Goal: Information Seeking & Learning: Find specific fact

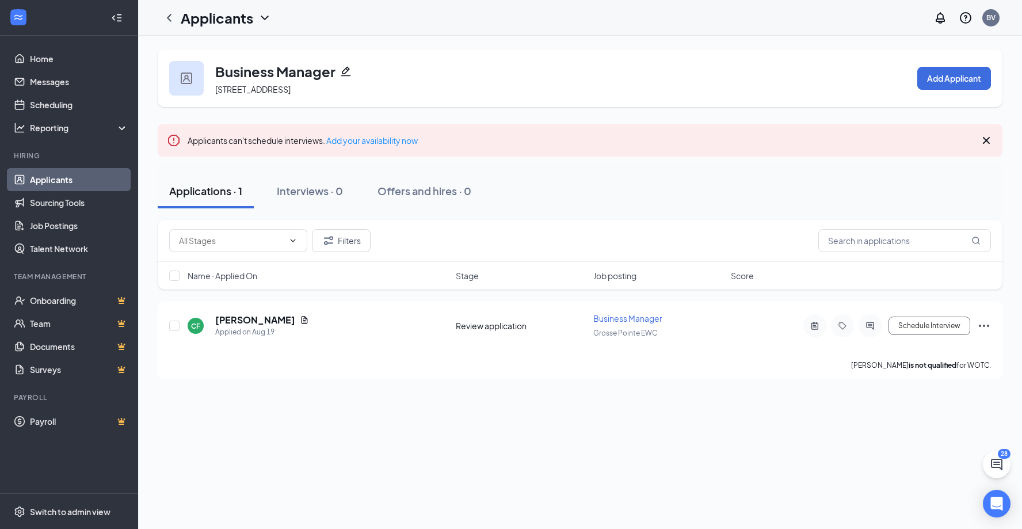
click at [74, 175] on link "Applicants" at bounding box center [79, 179] width 98 height 23
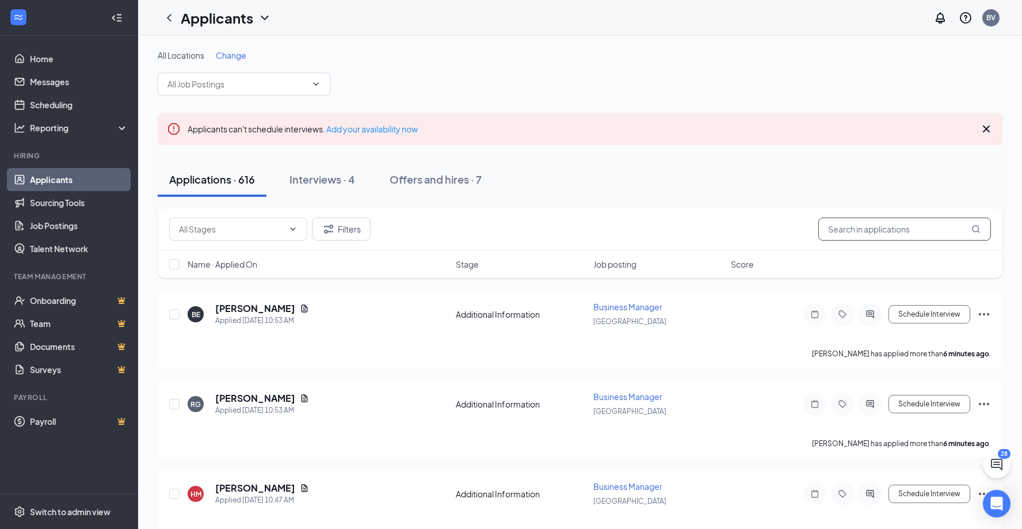
click at [832, 235] on input "text" at bounding box center [905, 229] width 173 height 23
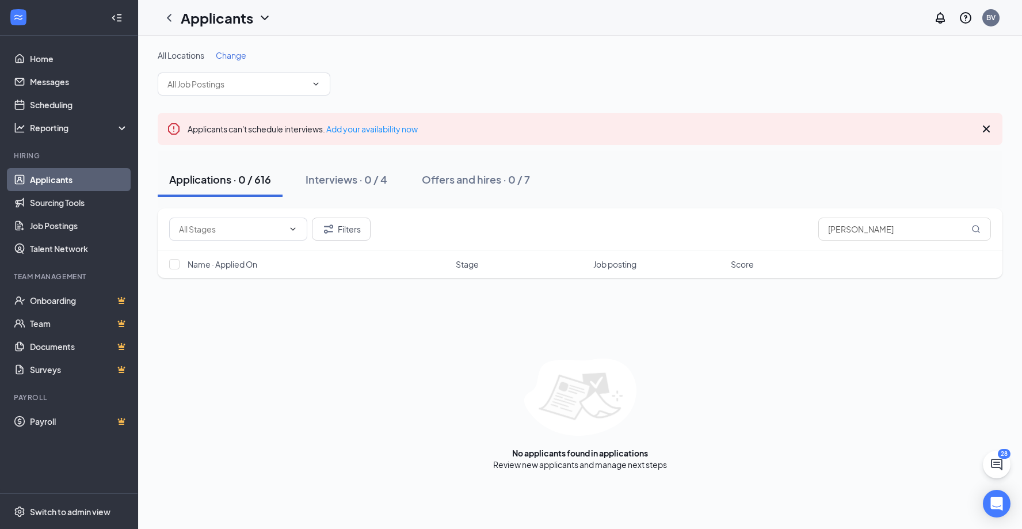
click at [89, 177] on link "Applicants" at bounding box center [79, 179] width 98 height 23
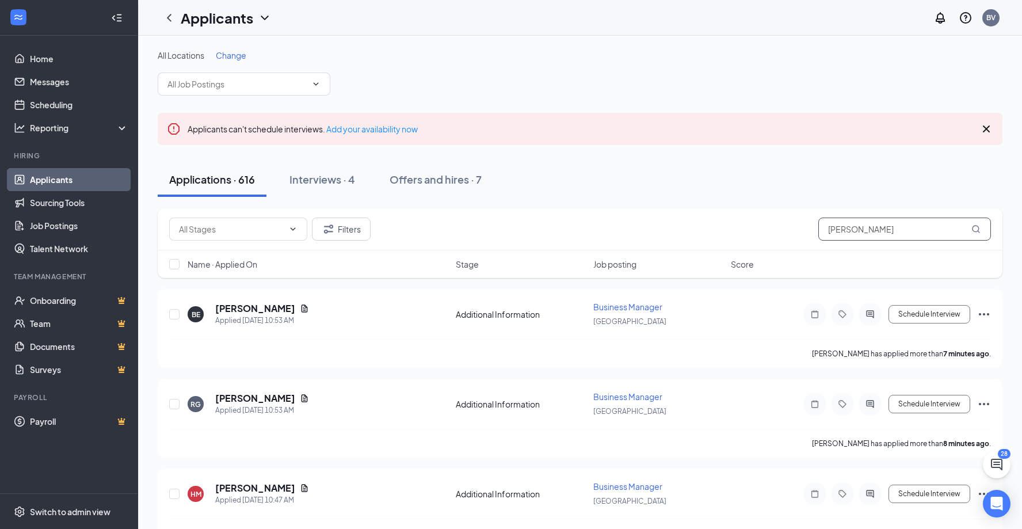
click at [861, 234] on input "[PERSON_NAME]" at bounding box center [905, 229] width 173 height 23
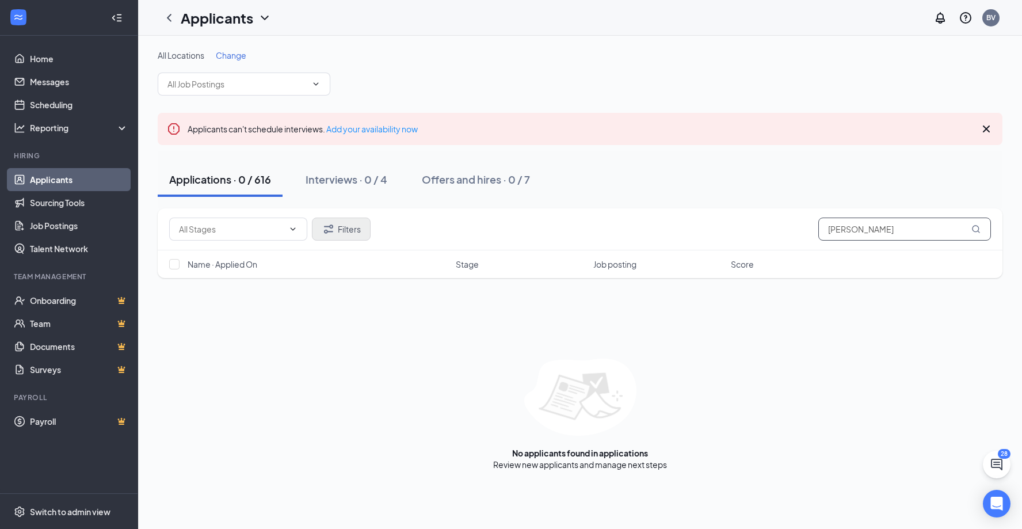
type input "[PERSON_NAME]"
click at [345, 225] on button "Filters" at bounding box center [341, 229] width 59 height 23
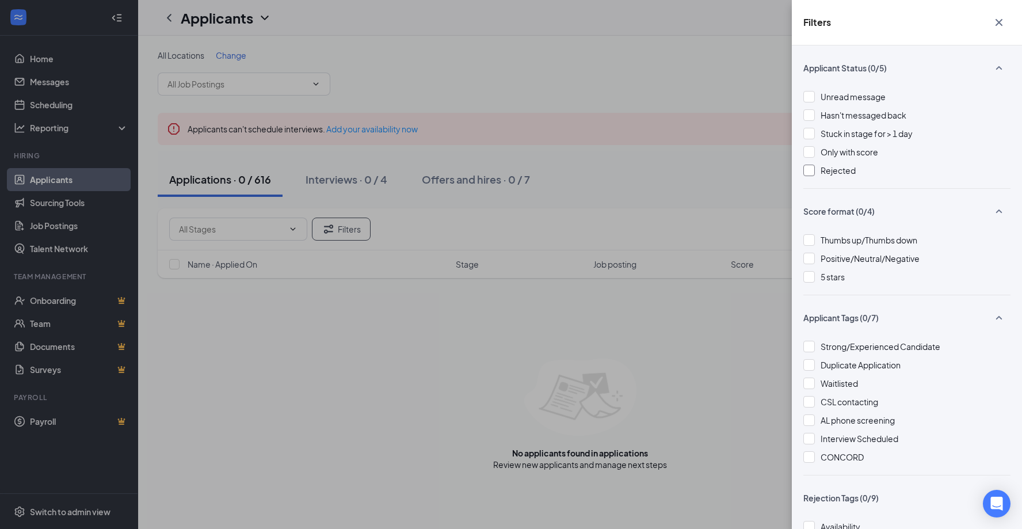
click at [837, 171] on span "Rejected" at bounding box center [838, 170] width 35 height 10
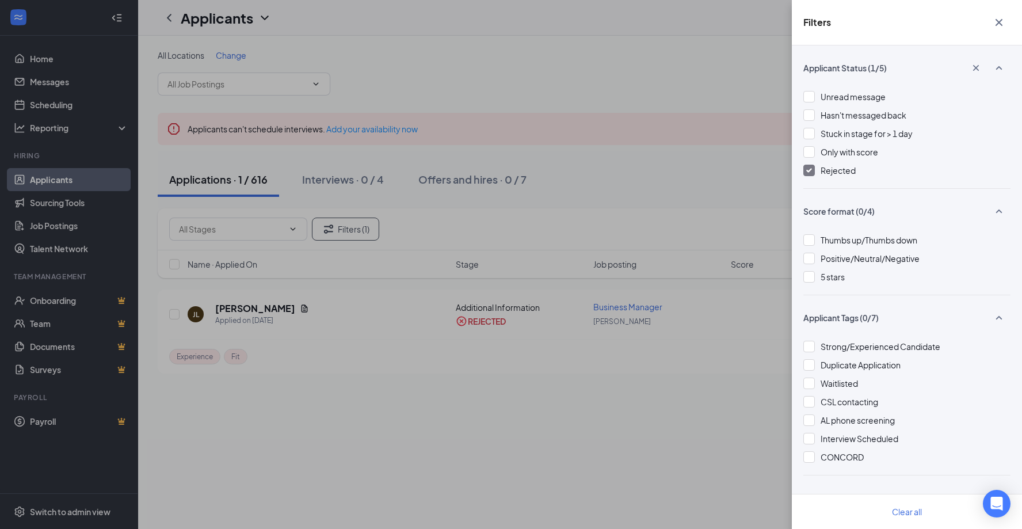
click at [561, 215] on div "Filters Applicant Status (1/5) Unread message Hasn't messaged back Stuck in sta…" at bounding box center [511, 264] width 1022 height 529
click at [236, 308] on div "Filters Applicant Status (1/5) Unread message Hasn't messaged back Stuck in sta…" at bounding box center [511, 264] width 1022 height 529
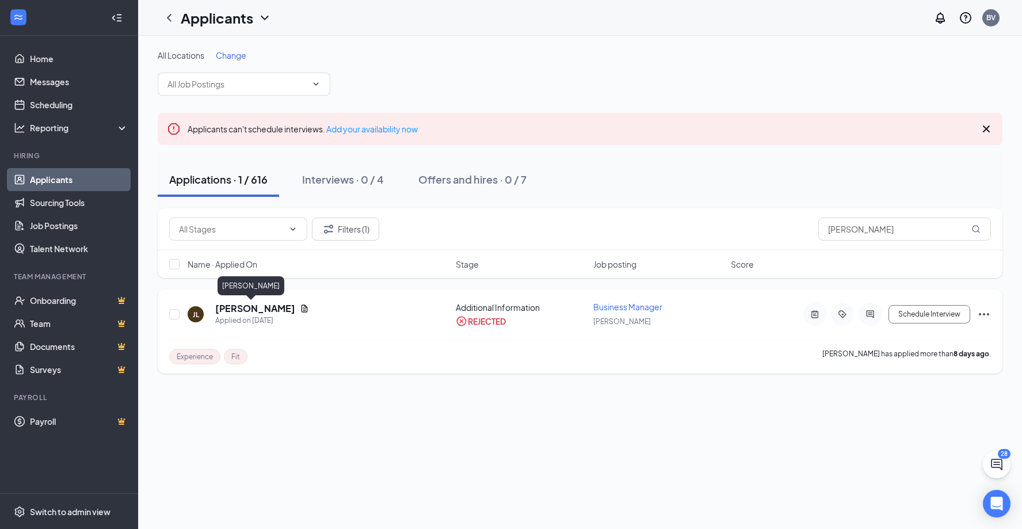
click at [245, 310] on h5 "[PERSON_NAME]" at bounding box center [255, 308] width 80 height 13
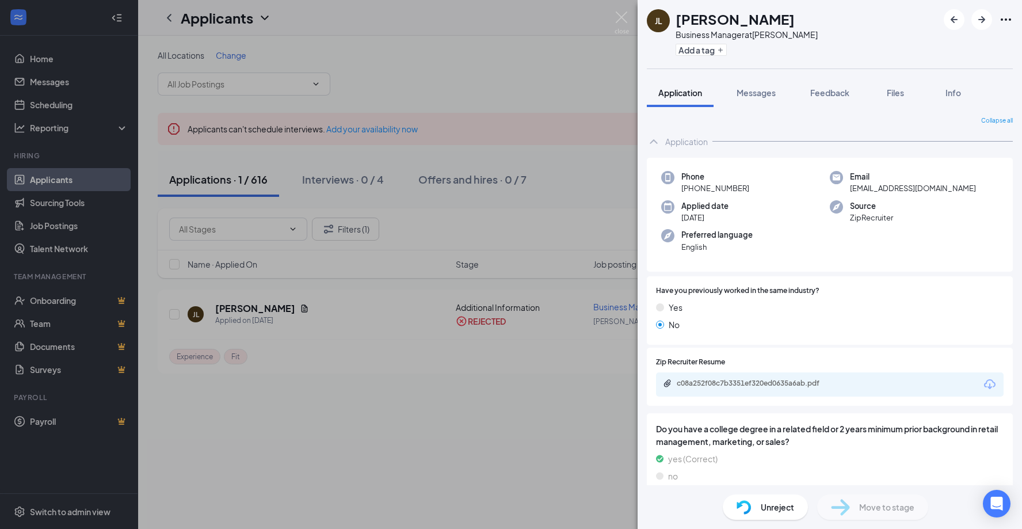
click at [765, 375] on div "c08a252f08c7b3351ef320ed0635a6ab.pdf" at bounding box center [830, 384] width 348 height 24
click at [758, 379] on div "c08a252f08c7b3351ef320ed0635a6ab.pdf" at bounding box center [757, 383] width 161 height 9
